Goal: Task Accomplishment & Management: Manage account settings

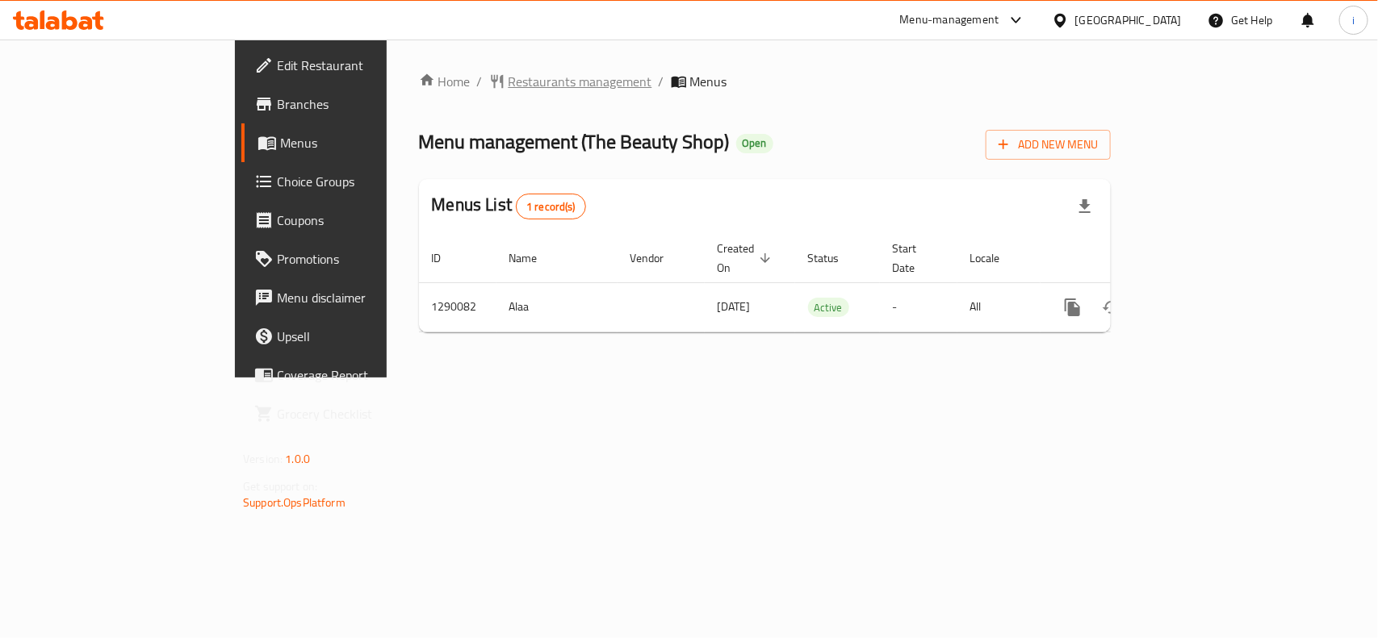
click at [509, 81] on span "Restaurants management" at bounding box center [581, 81] width 144 height 19
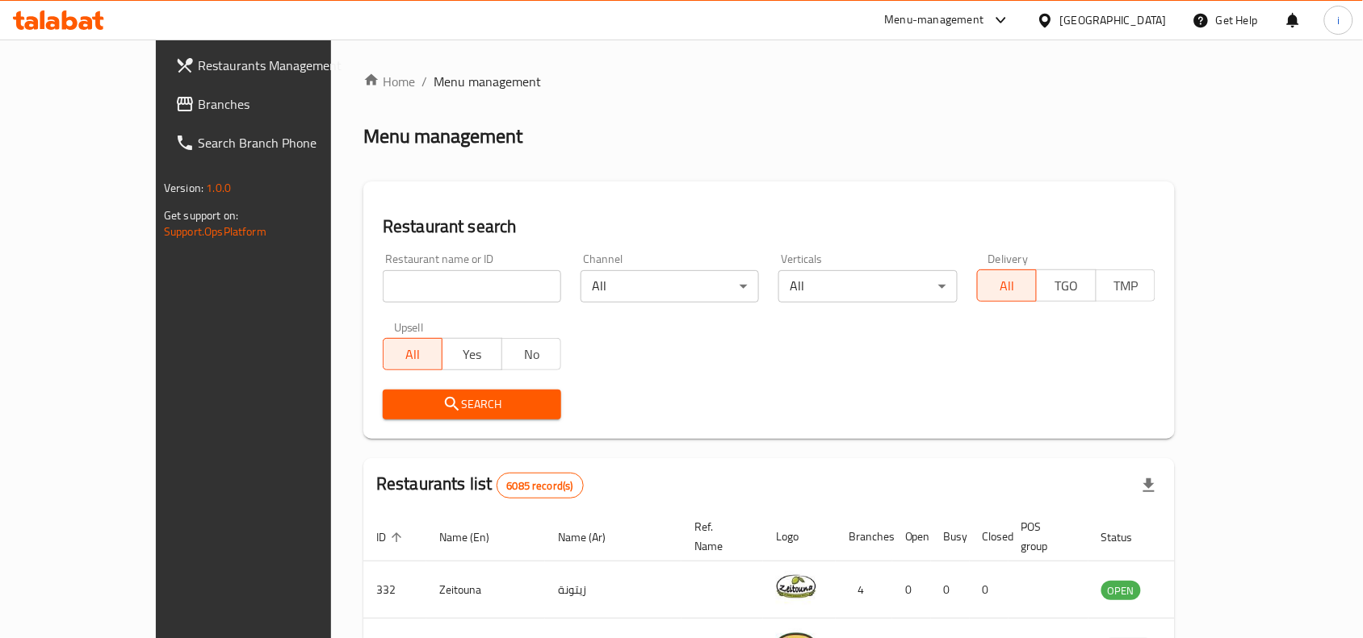
click at [425, 283] on input "search" at bounding box center [472, 286] width 178 height 32
paste input "698049"
type input "698049"
click at [466, 398] on span "Search" at bounding box center [472, 405] width 153 height 20
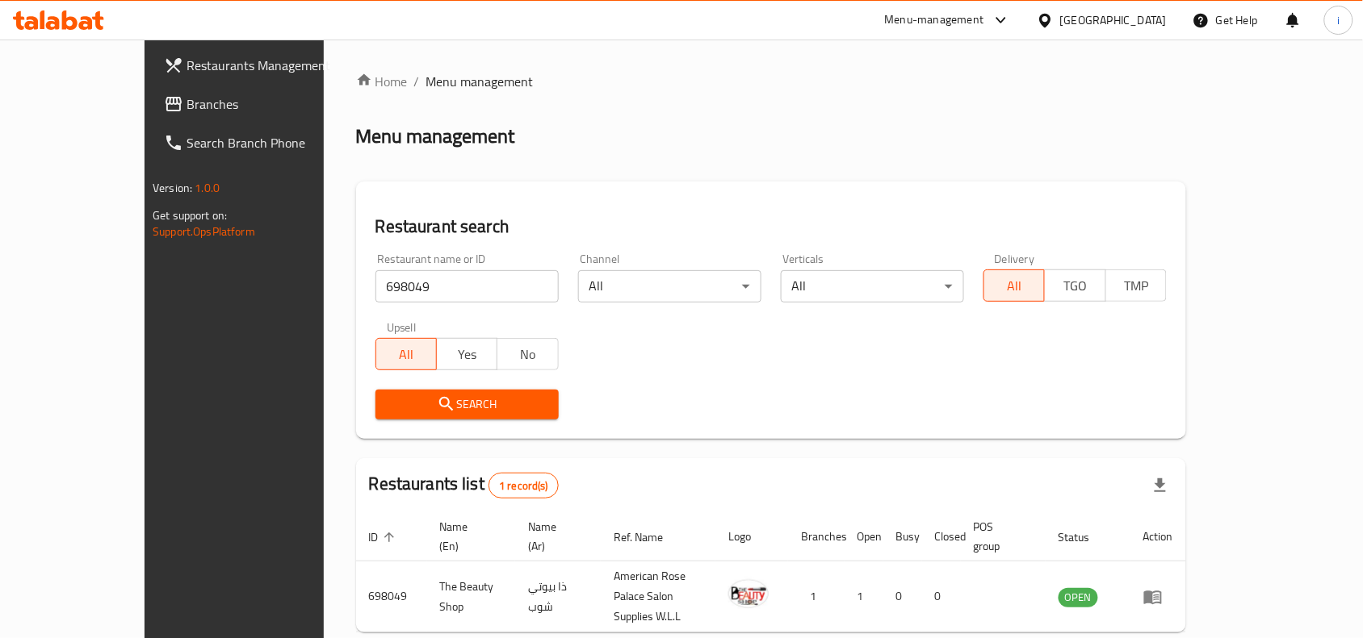
scroll to position [50, 0]
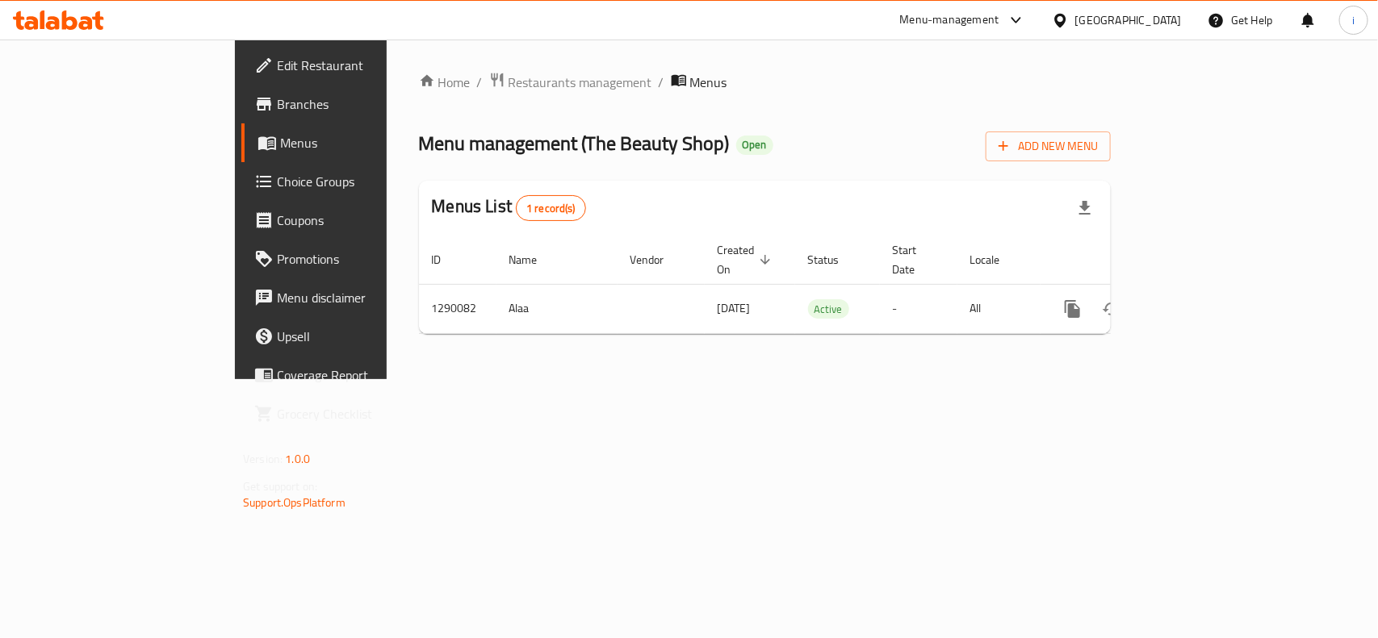
click at [277, 65] on span "Edit Restaurant" at bounding box center [364, 65] width 175 height 19
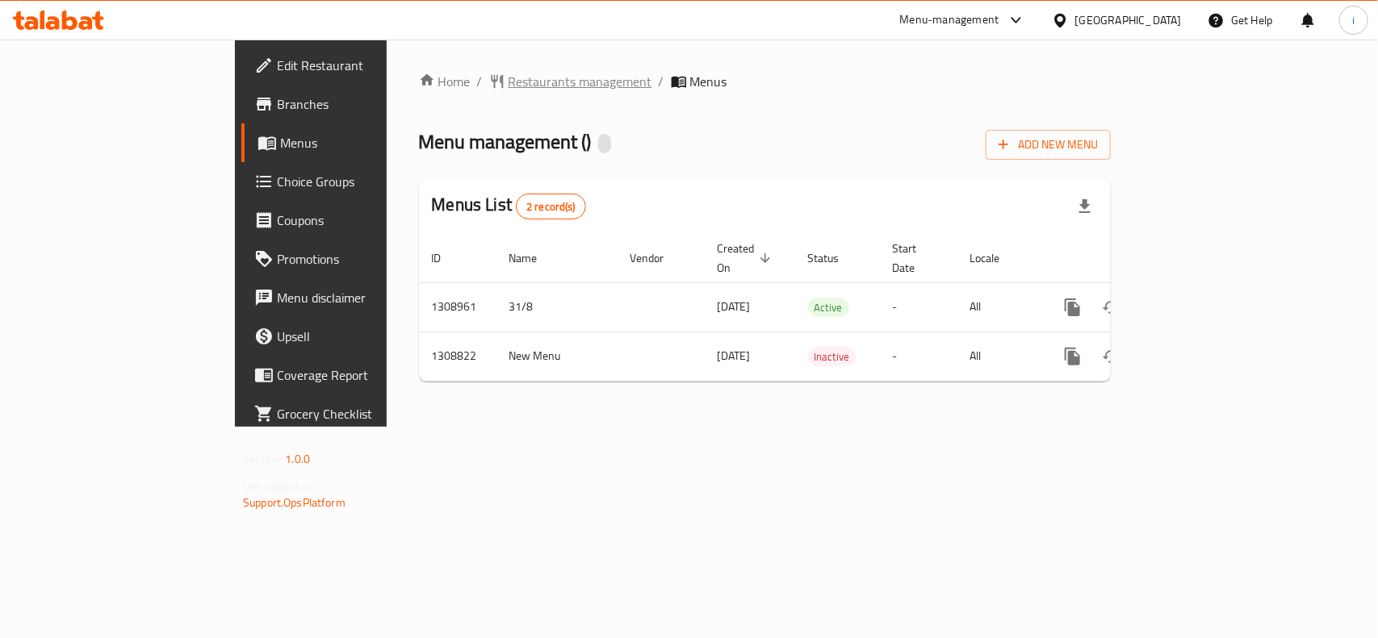
click at [509, 82] on span "Restaurants management" at bounding box center [581, 81] width 144 height 19
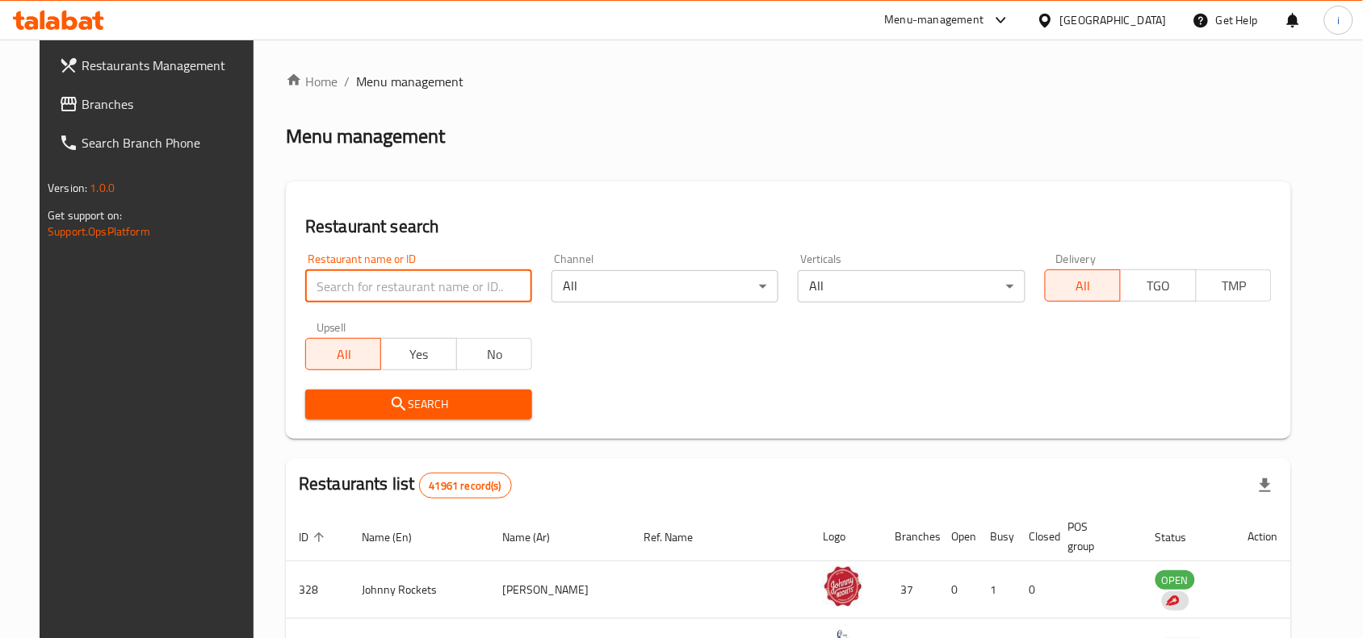
click at [441, 283] on input "search" at bounding box center [418, 286] width 227 height 32
paste input "704852"
type input "704852"
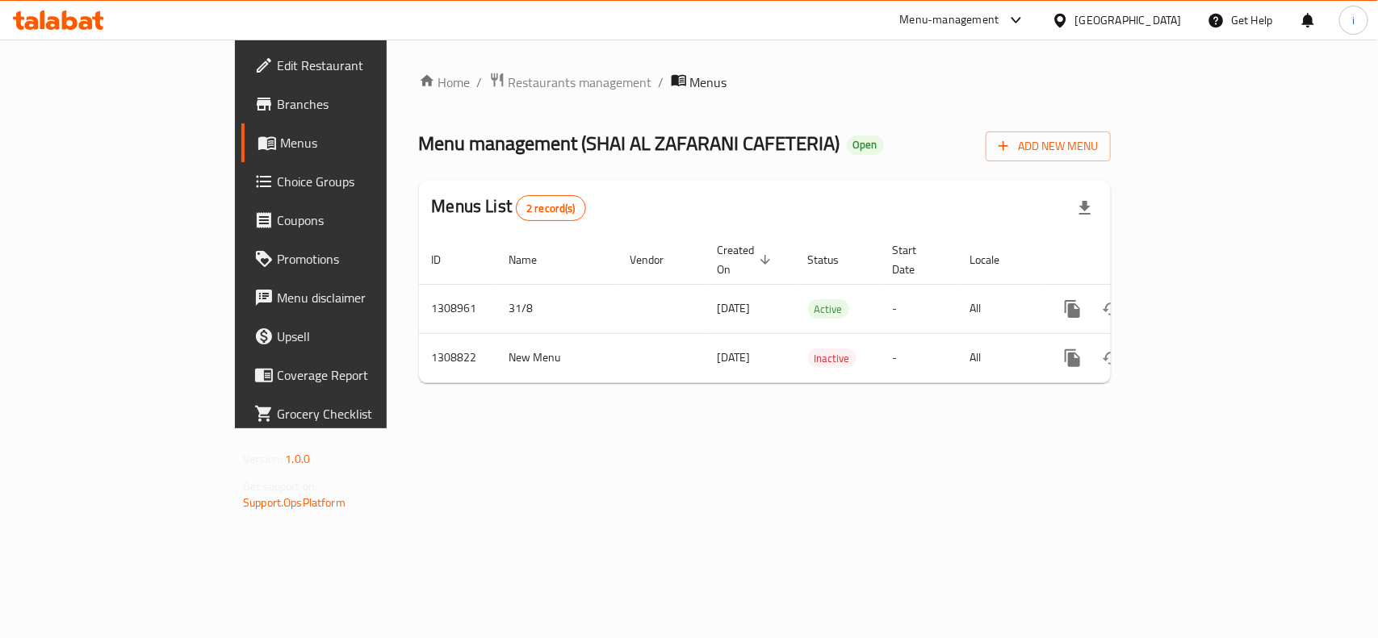
click at [277, 63] on span "Edit Restaurant" at bounding box center [364, 65] width 175 height 19
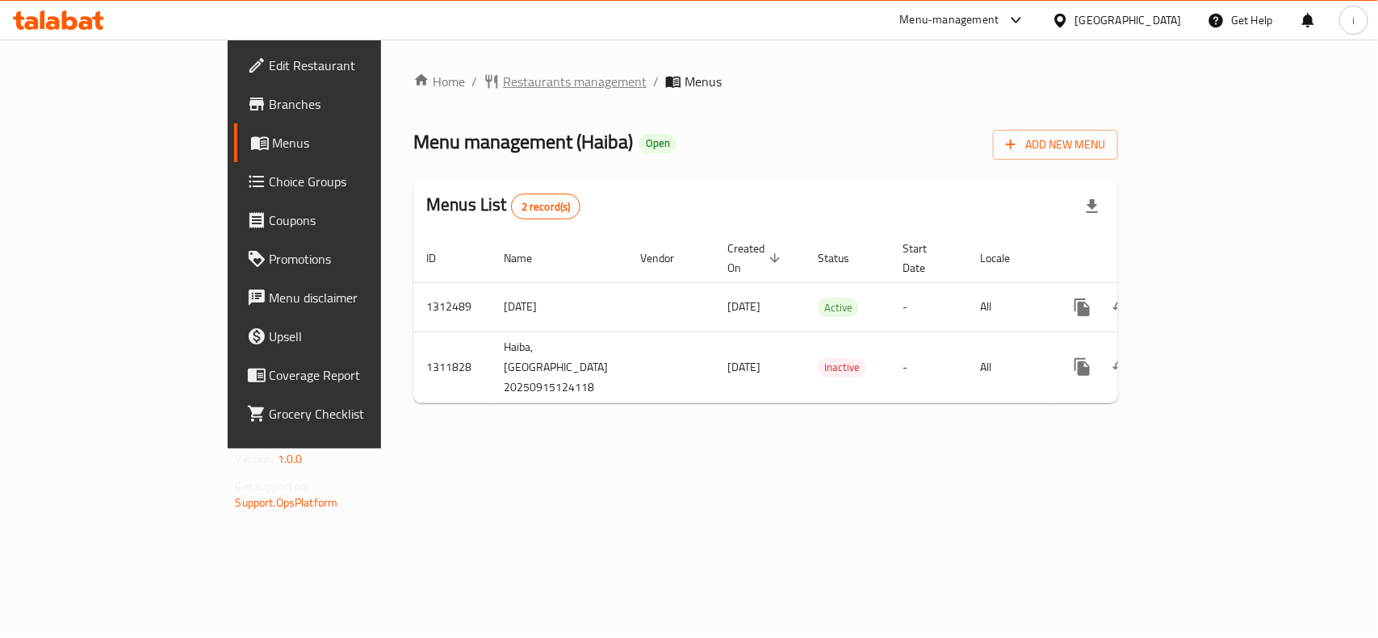
click at [503, 89] on span "Restaurants management" at bounding box center [575, 81] width 144 height 19
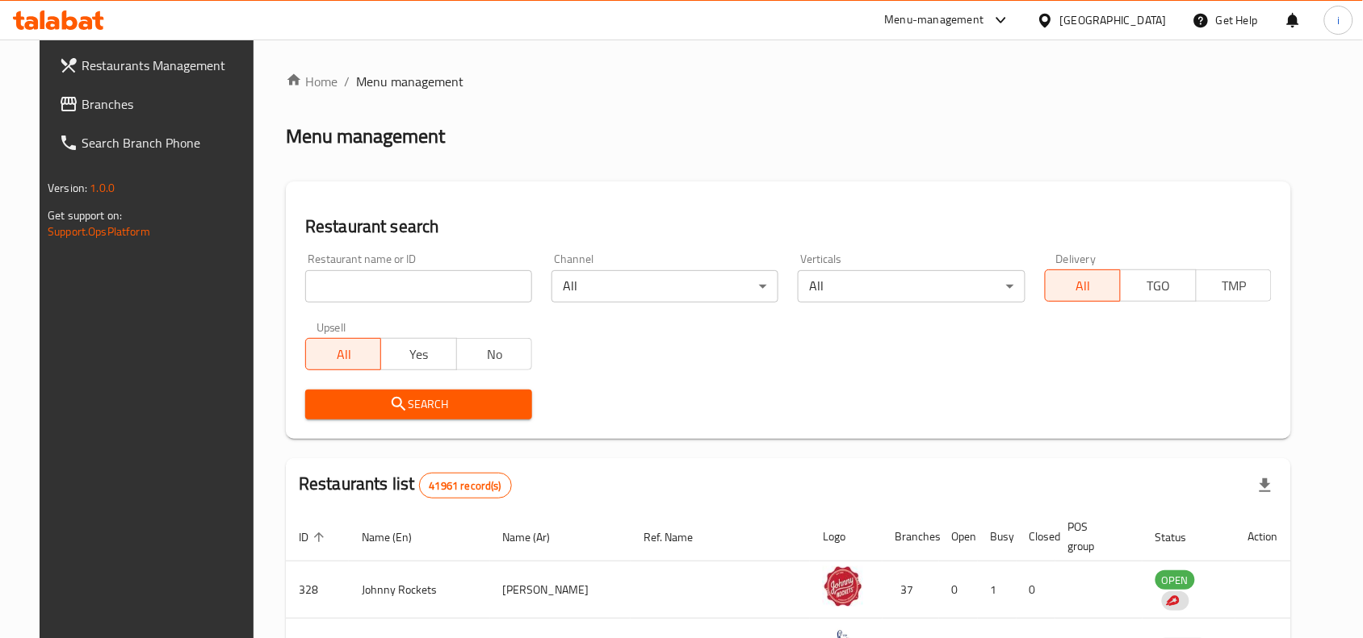
click at [388, 283] on input "search" at bounding box center [418, 286] width 227 height 32
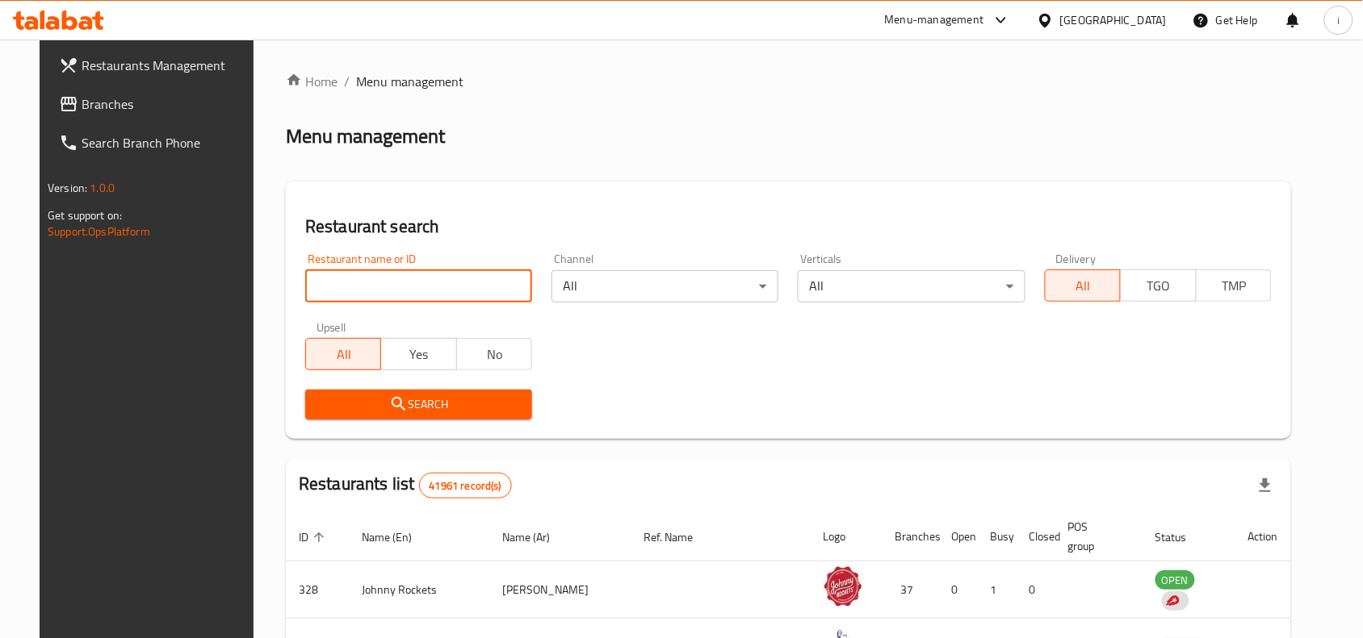
paste input "705959"
type input "705959"
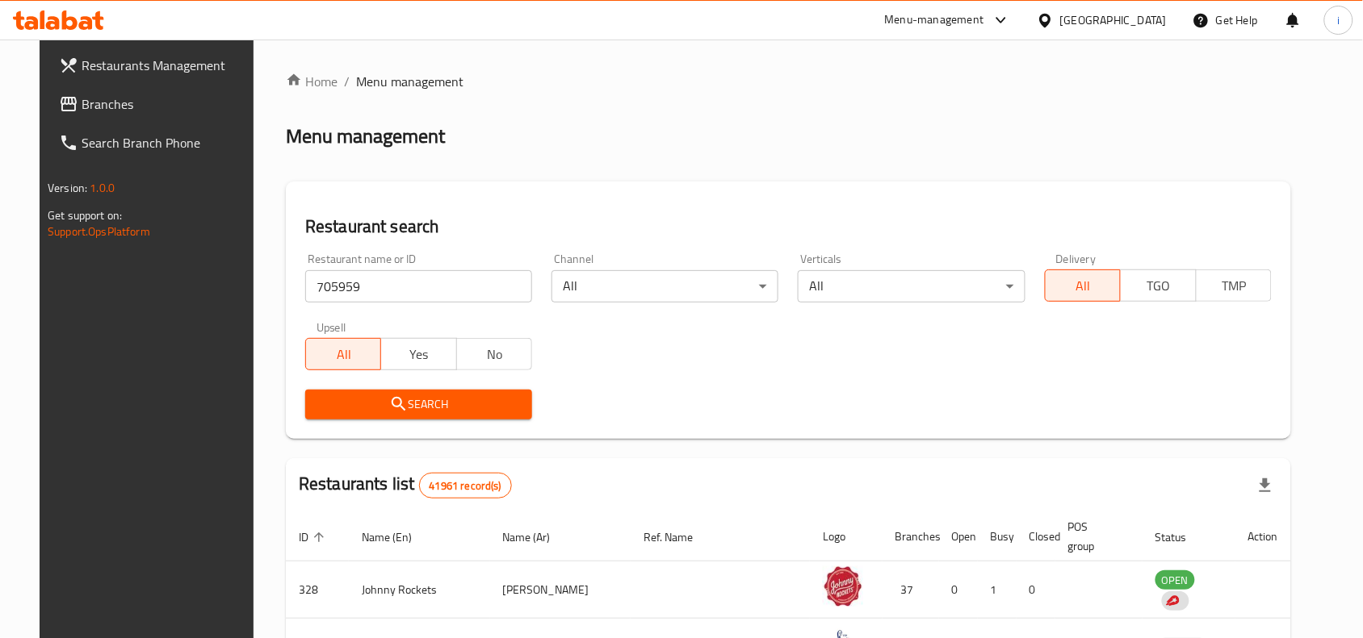
click at [474, 408] on span "Search" at bounding box center [418, 405] width 201 height 20
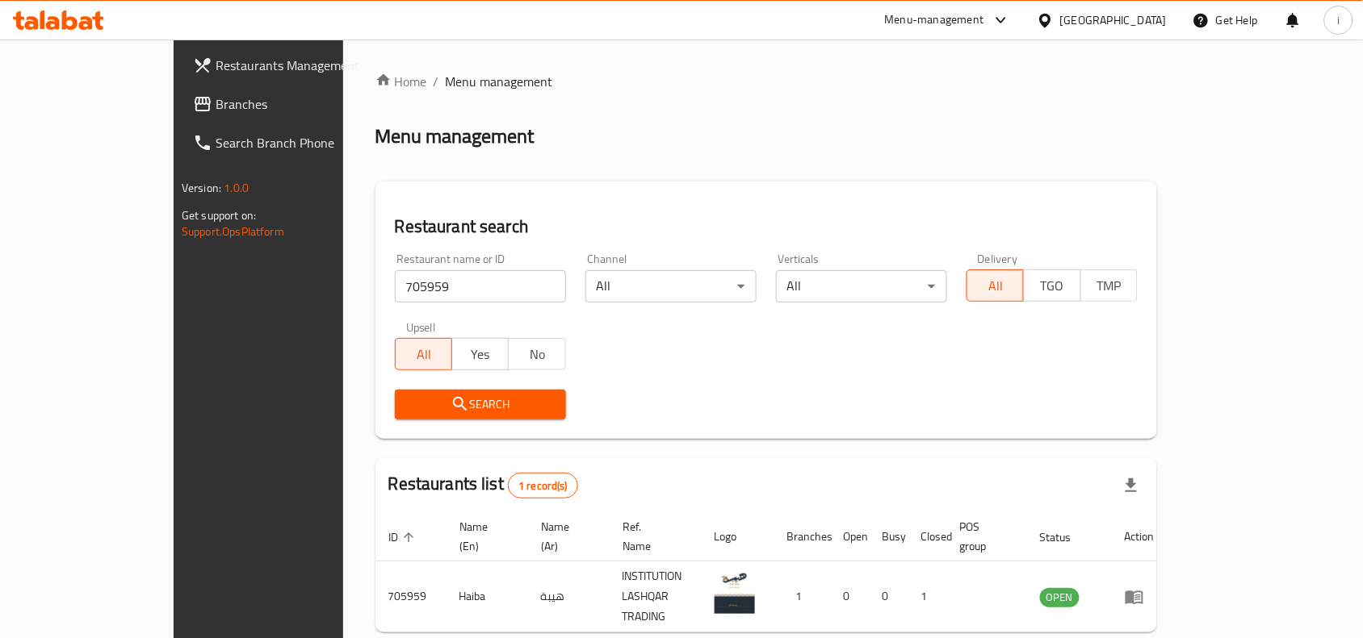
scroll to position [50, 0]
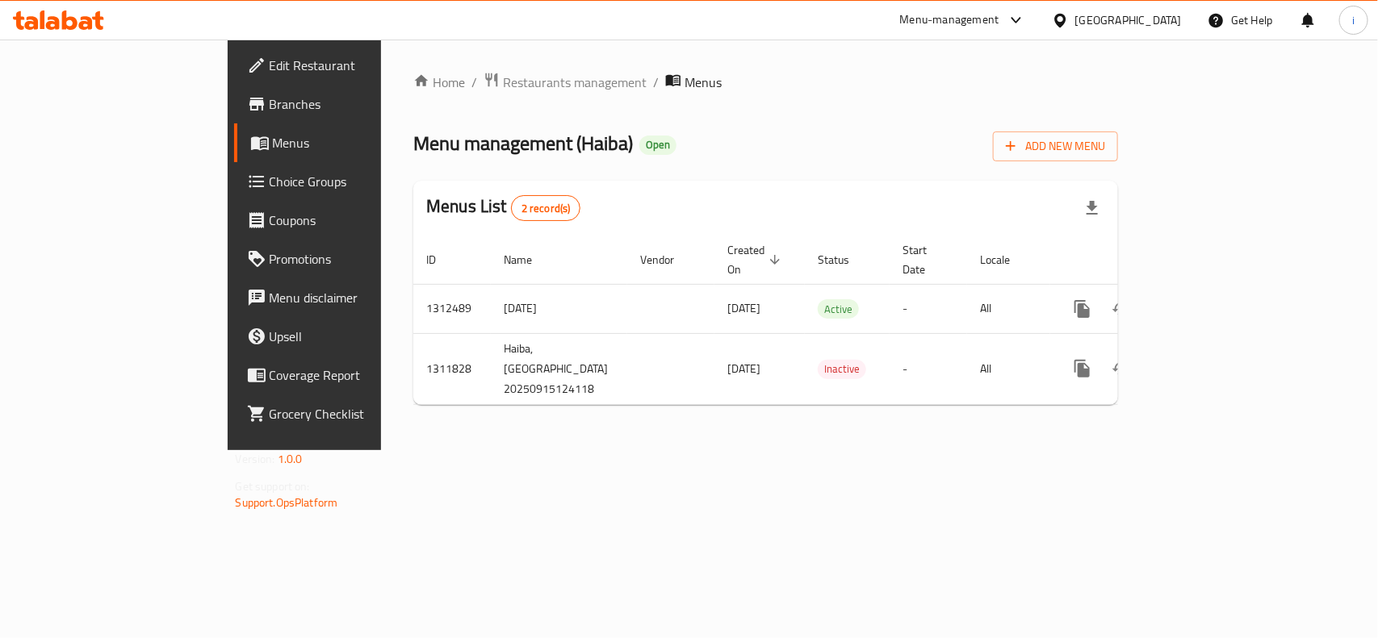
click at [270, 67] on span "Edit Restaurant" at bounding box center [357, 65] width 175 height 19
